Goal: Obtain resource: Obtain resource

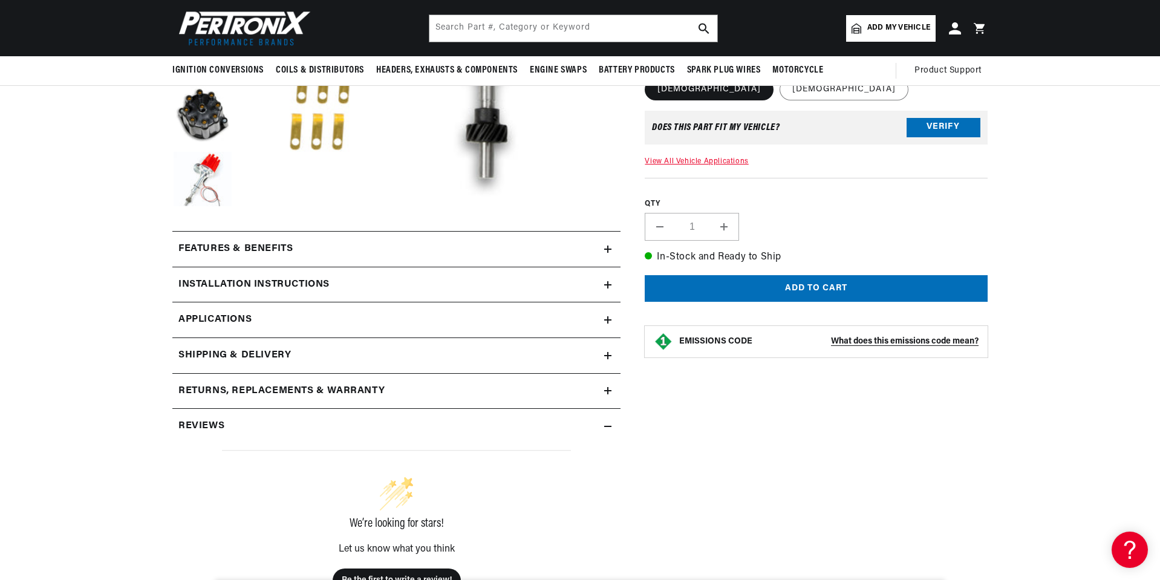
scroll to position [0, 366]
click at [607, 322] on icon at bounding box center [607, 319] width 7 height 7
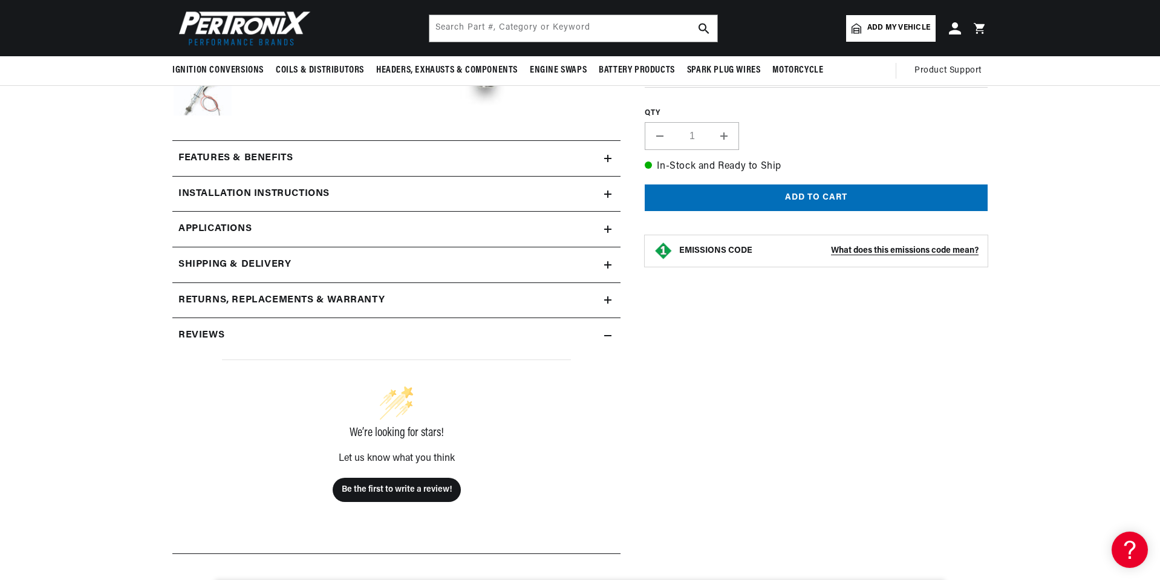
scroll to position [345, 0]
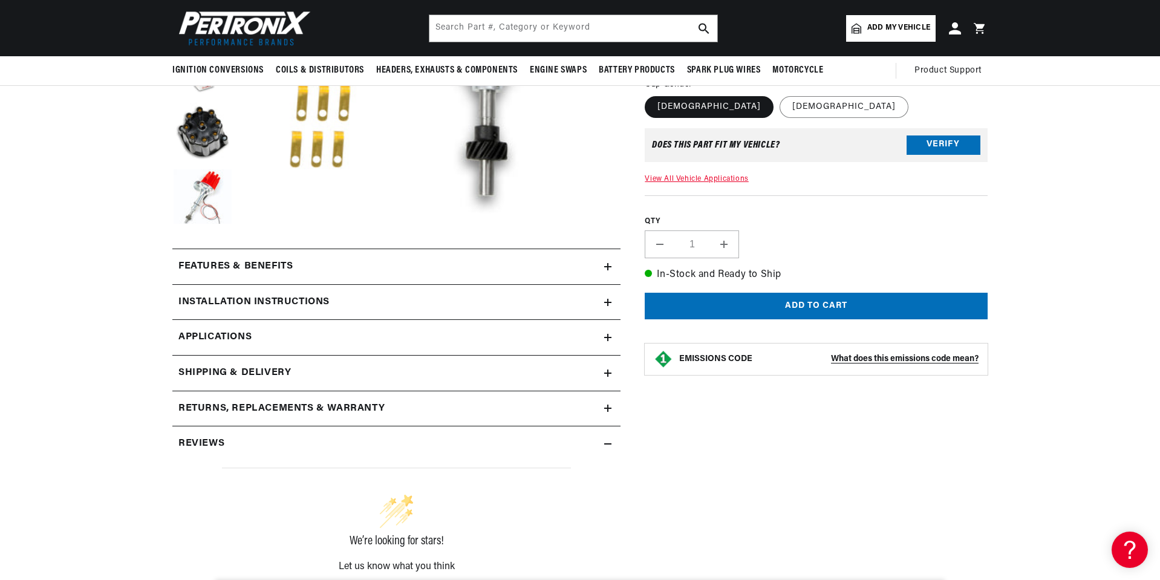
click at [606, 295] on summary "Installation instructions" at bounding box center [396, 302] width 448 height 35
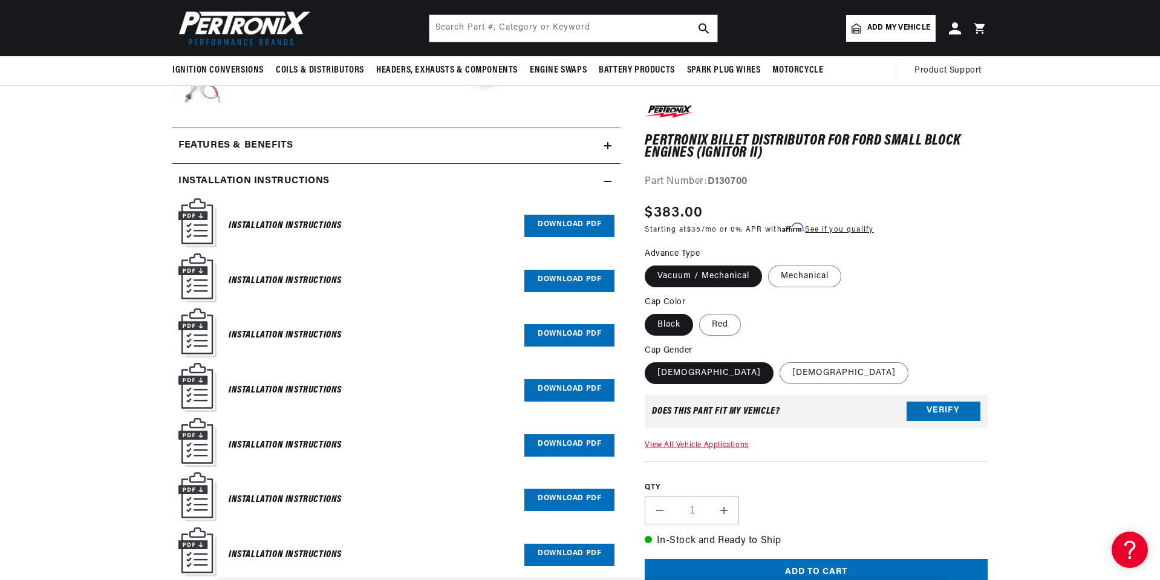
scroll to position [0, 366]
click at [259, 223] on h6 "Installation Instructions" at bounding box center [285, 226] width 113 height 16
click at [582, 226] on link "Download PDF" at bounding box center [569, 226] width 90 height 22
click at [545, 330] on link "Download PDF" at bounding box center [569, 335] width 90 height 22
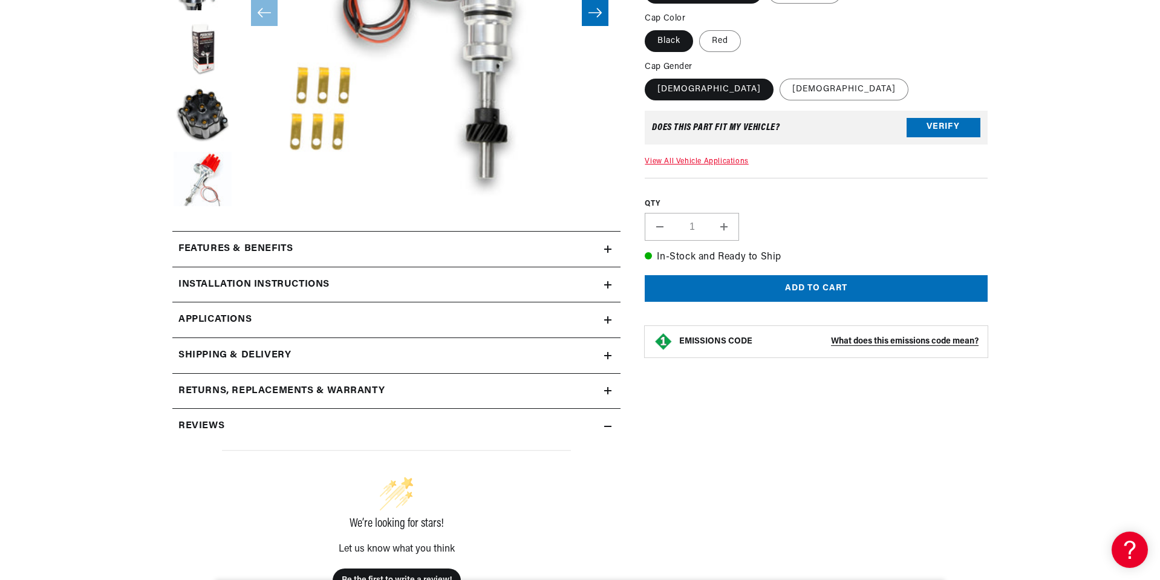
click at [606, 389] on icon at bounding box center [607, 390] width 7 height 7
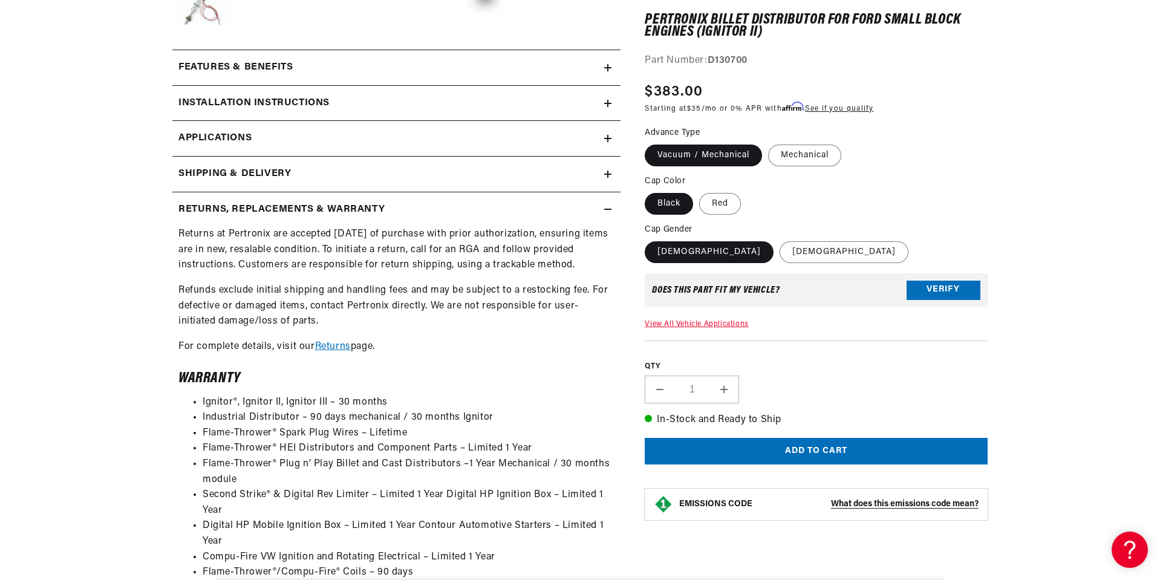
scroll to position [0, 366]
click at [604, 204] on div "Returns, Replacements & Warranty" at bounding box center [388, 210] width 432 height 16
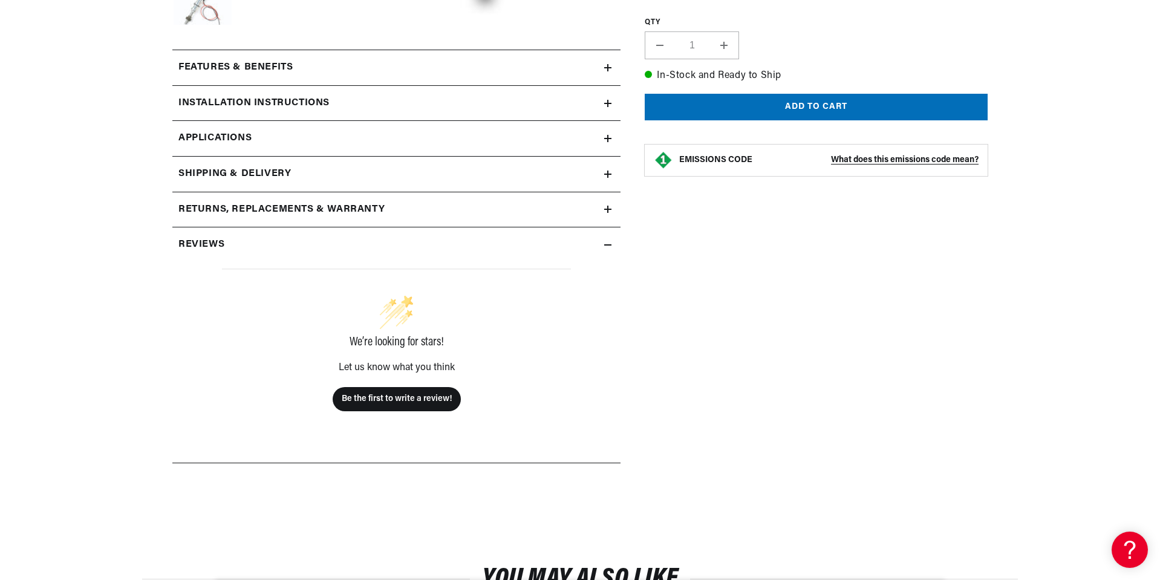
click at [609, 245] on icon at bounding box center [607, 245] width 7 height 0
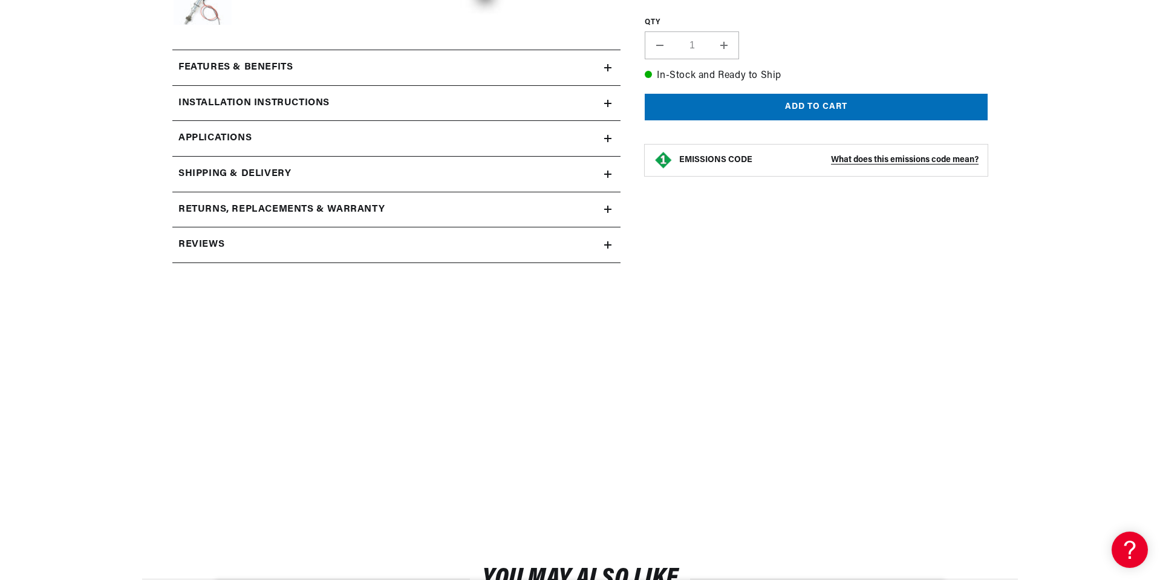
click at [609, 245] on icon at bounding box center [607, 245] width 7 height 0
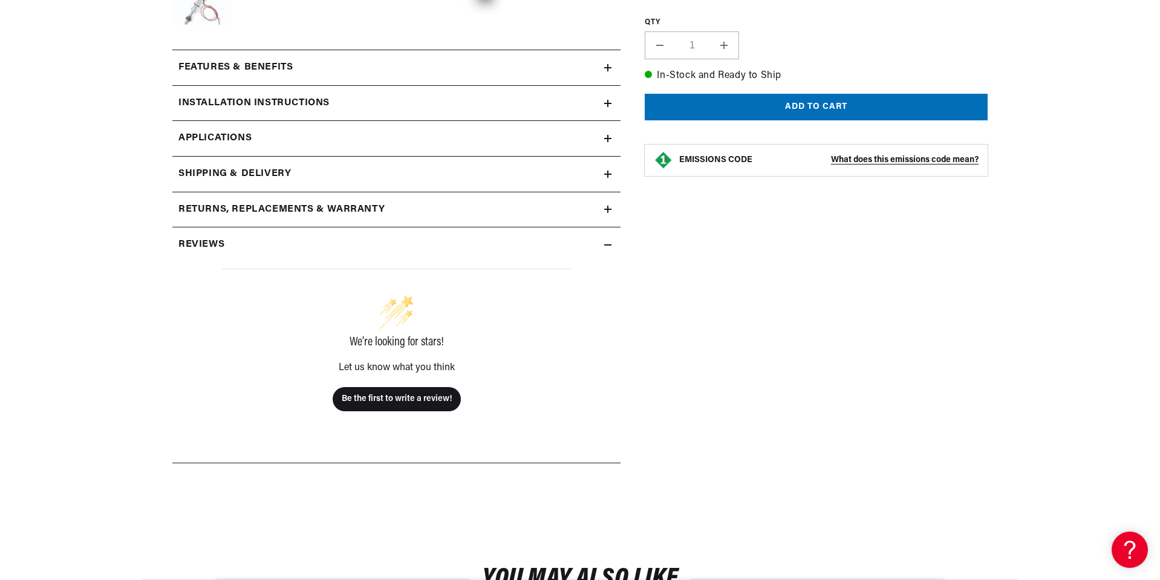
click at [609, 245] on icon at bounding box center [607, 245] width 7 height 0
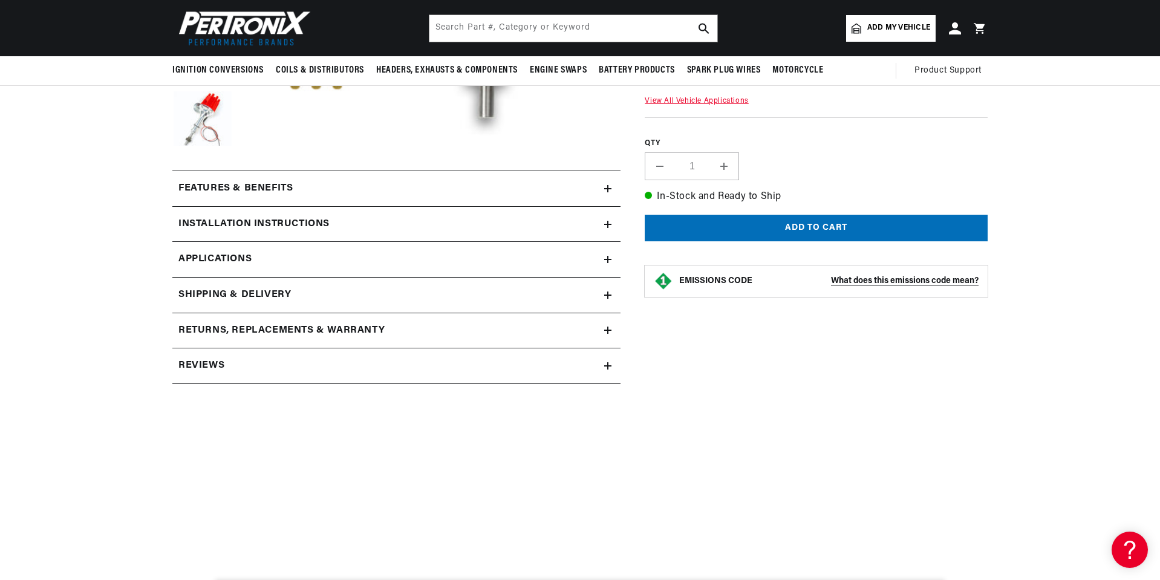
scroll to position [0, 0]
click at [610, 192] on icon at bounding box center [607, 188] width 7 height 7
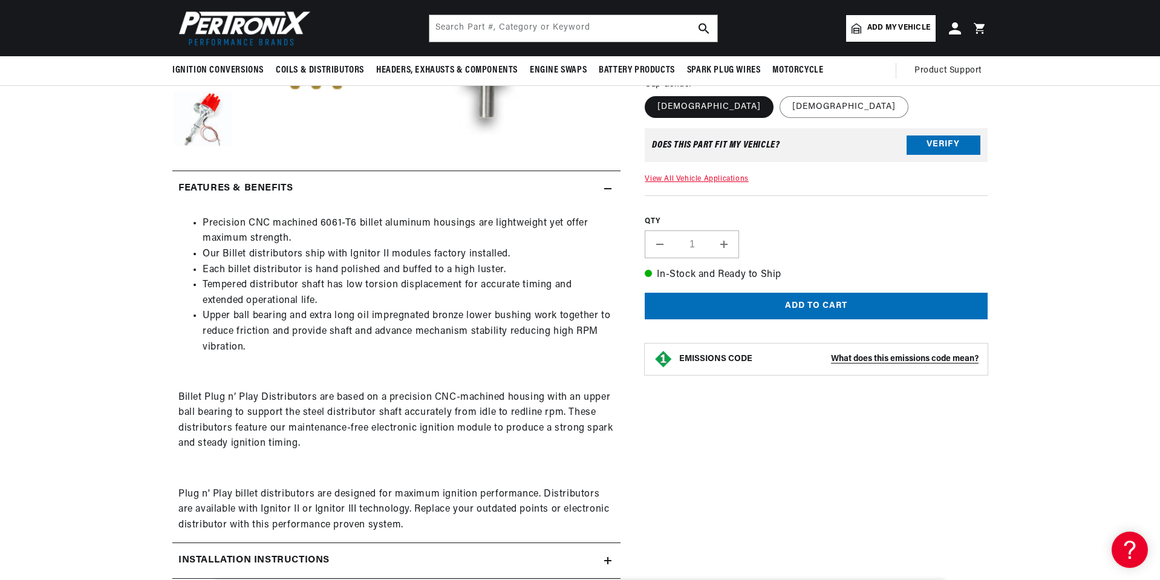
click at [610, 192] on icon at bounding box center [607, 188] width 7 height 7
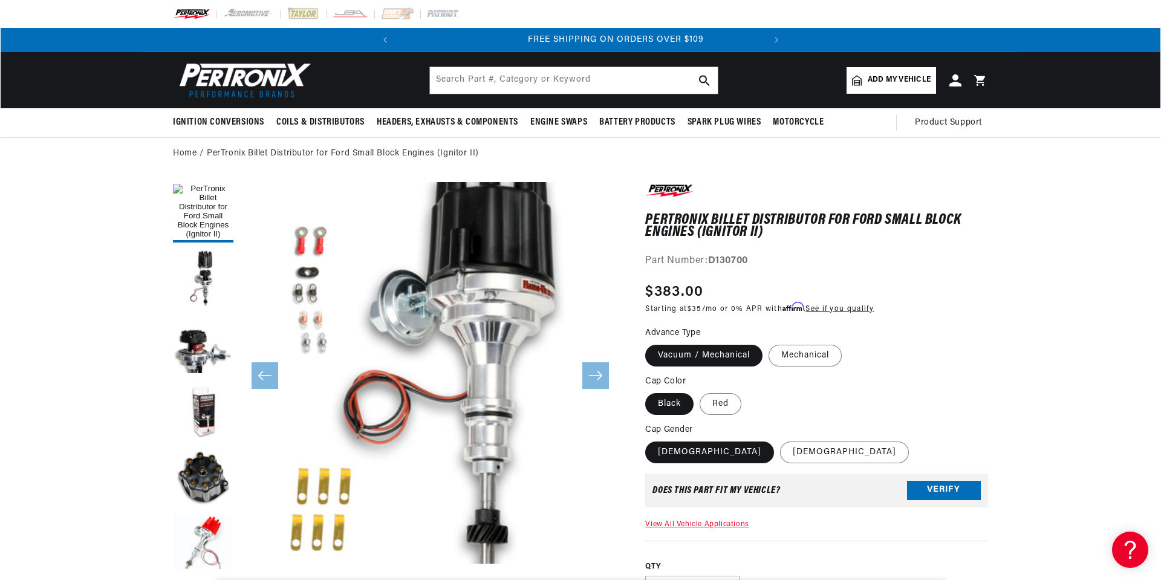
scroll to position [0, 366]
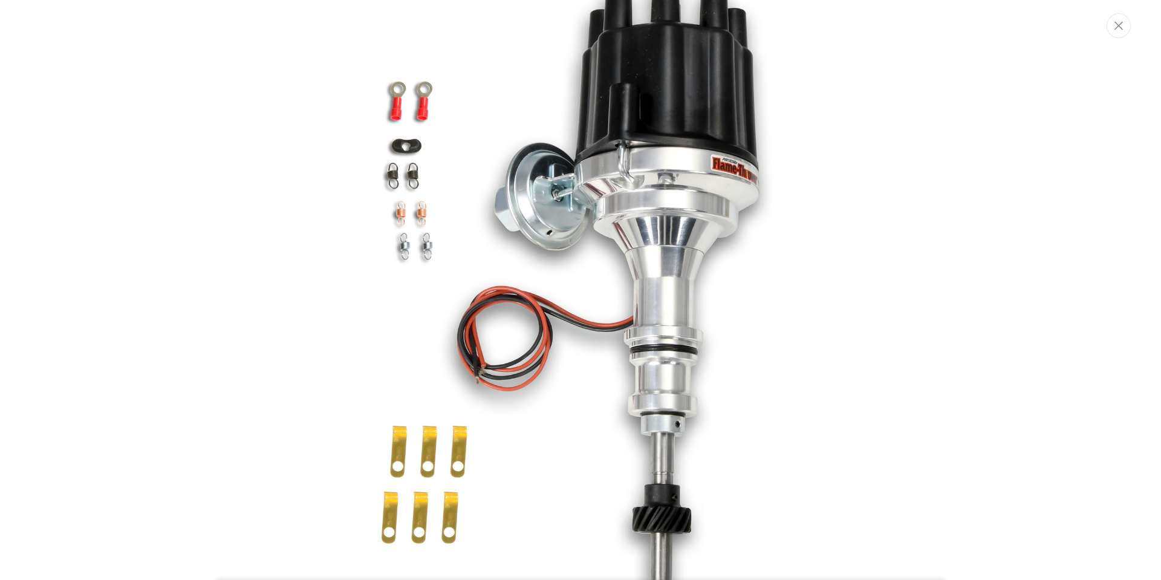
scroll to position [0, 0]
